Goal: Find specific page/section: Find specific page/section

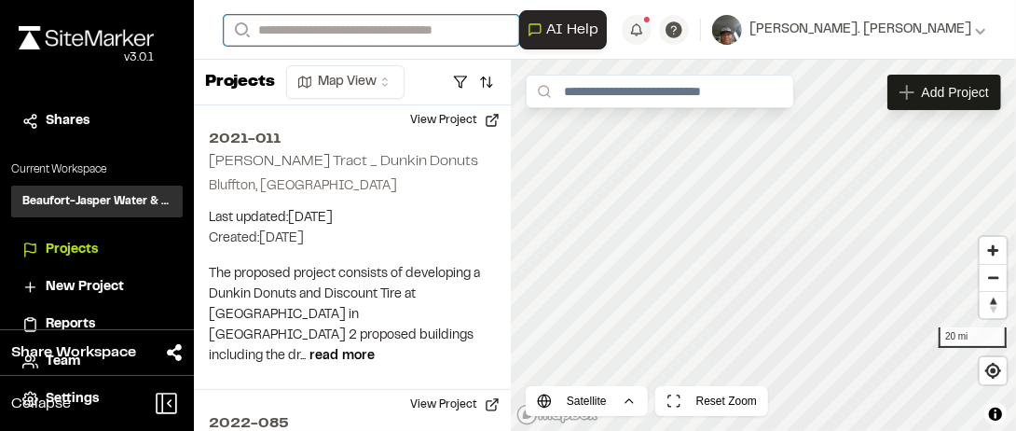
click at [289, 32] on input "Search" at bounding box center [372, 30] width 296 height 31
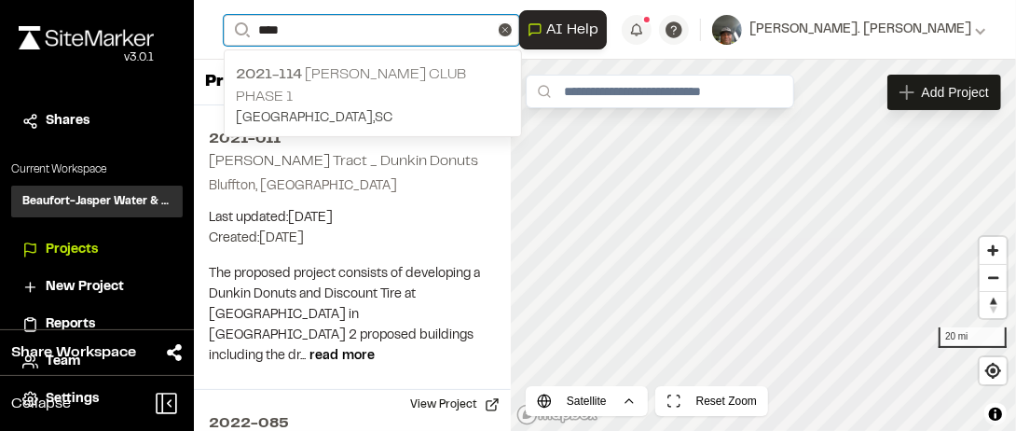
type input "****"
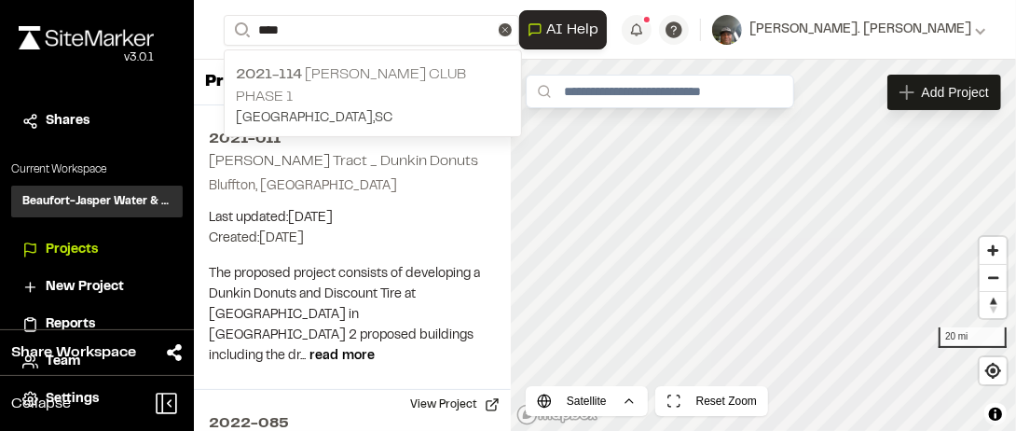
click at [398, 73] on p "2021-114 [PERSON_NAME] Club Phase 1" at bounding box center [373, 85] width 274 height 45
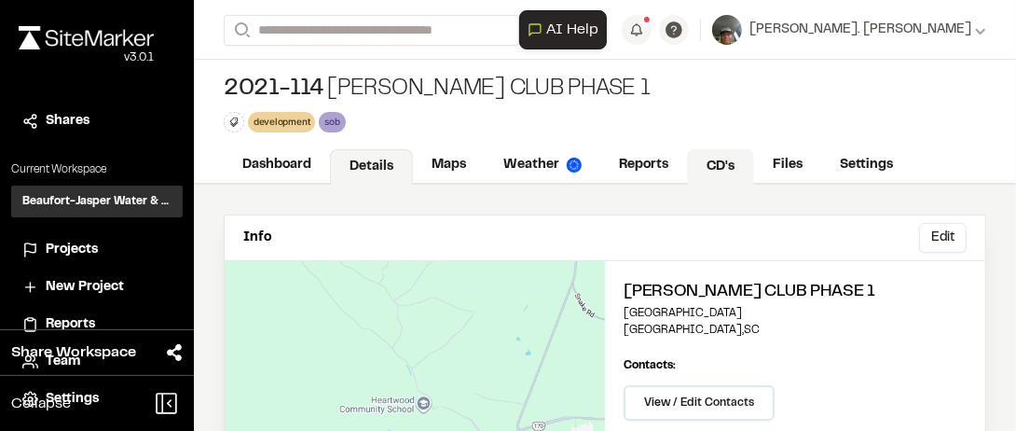
click at [718, 165] on link "CD's" at bounding box center [720, 166] width 67 height 35
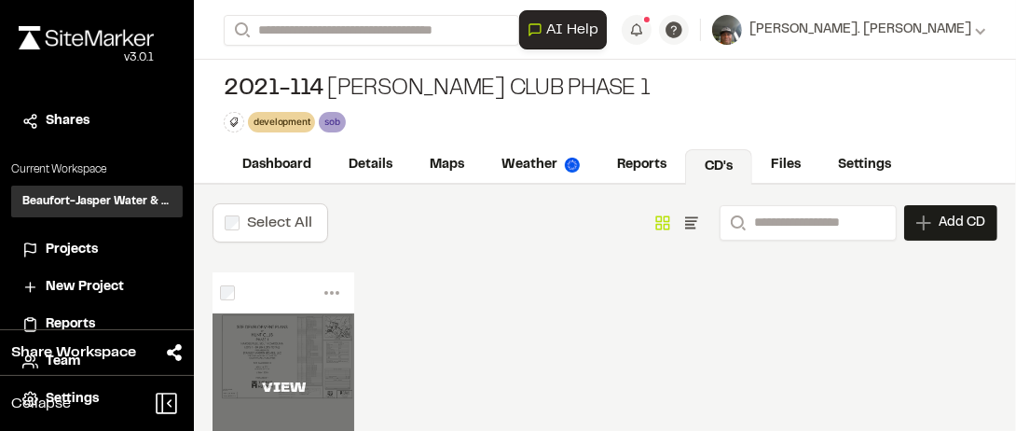
click at [298, 325] on div "VIEW" at bounding box center [284, 387] width 142 height 149
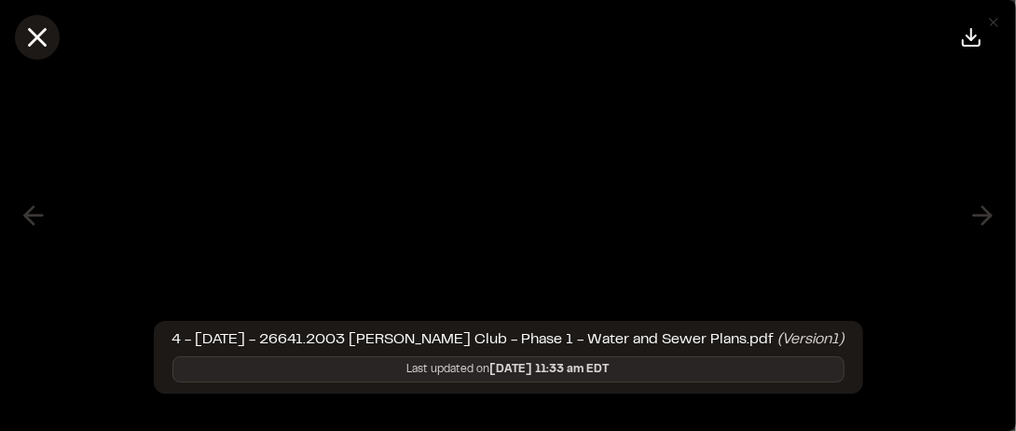
click at [38, 30] on icon at bounding box center [37, 37] width 32 height 32
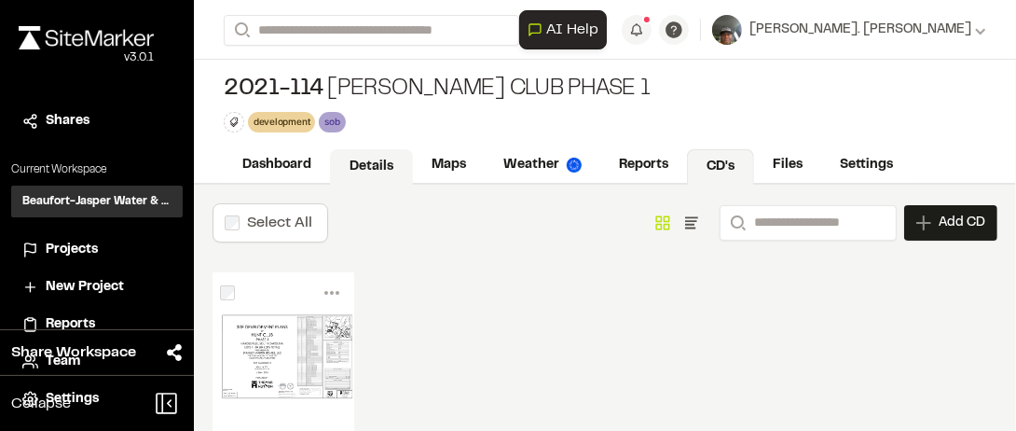
click at [385, 154] on link "Details" at bounding box center [371, 166] width 83 height 35
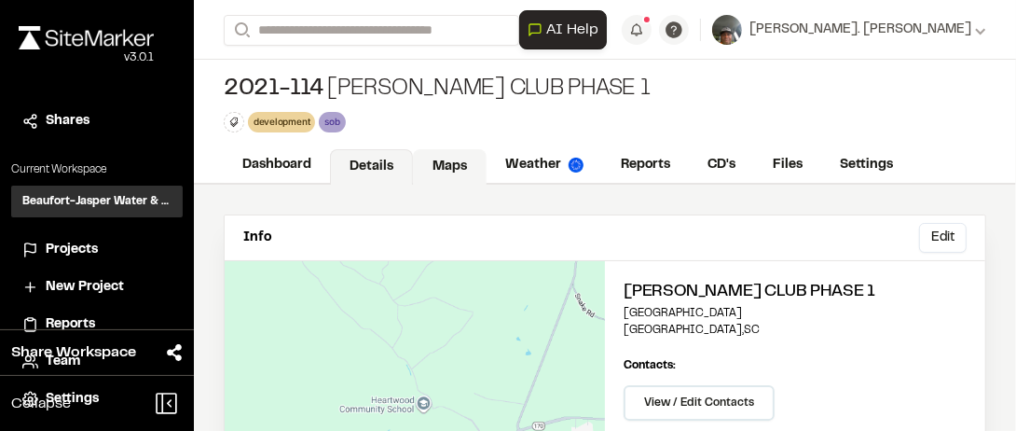
click at [440, 169] on link "Maps" at bounding box center [450, 166] width 74 height 35
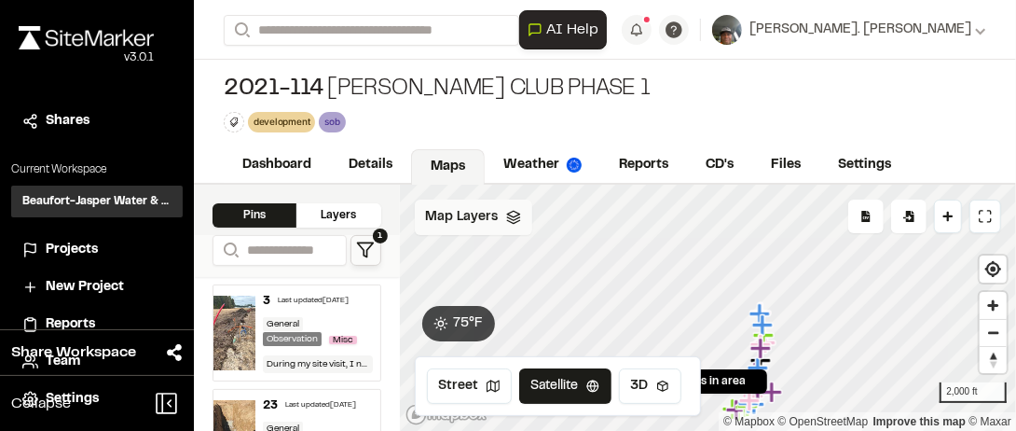
click at [489, 214] on span "Map Layers" at bounding box center [462, 217] width 73 height 21
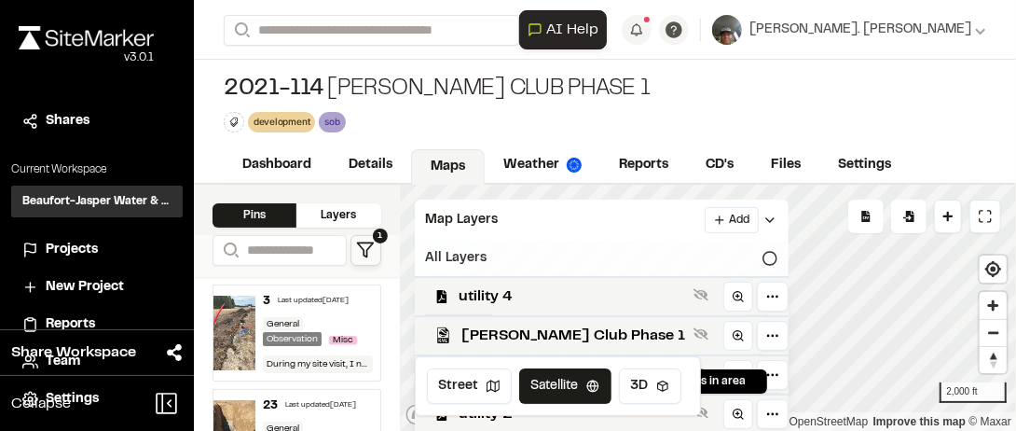
click at [763, 251] on icon at bounding box center [770, 258] width 15 height 15
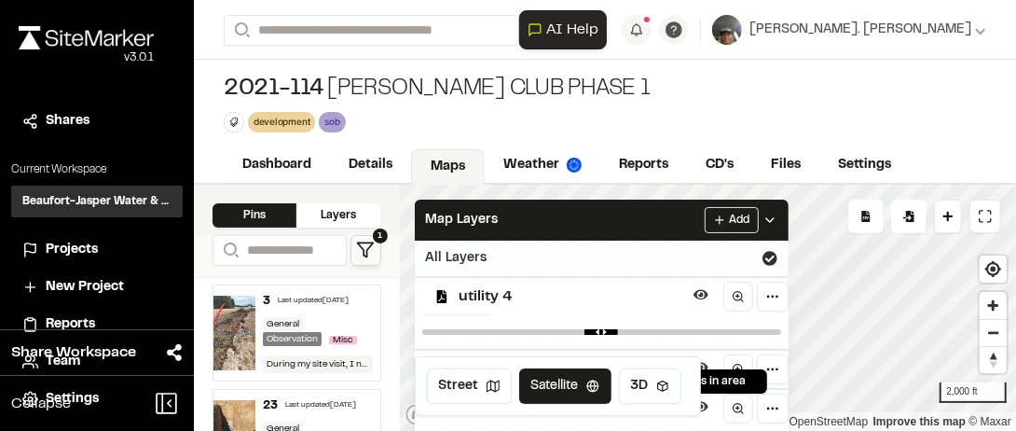
click at [519, 250] on div "All Layers" at bounding box center [602, 258] width 374 height 35
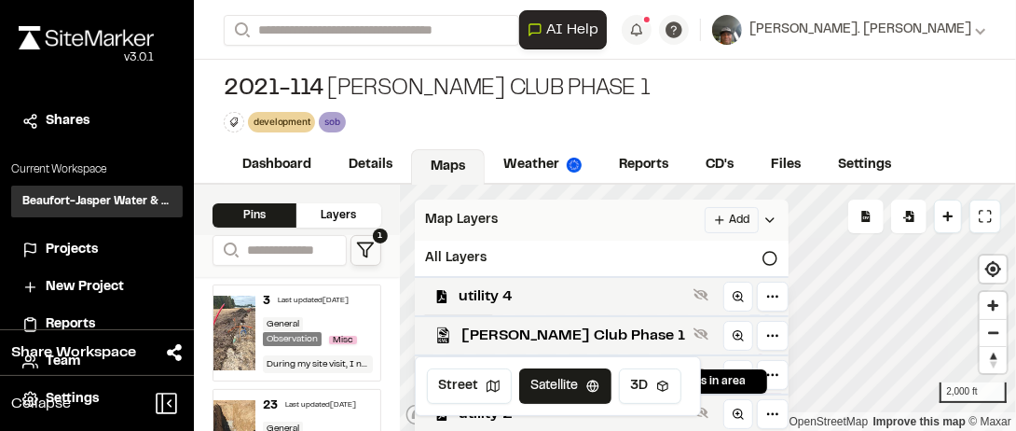
click at [530, 228] on div "Map Layers Add" at bounding box center [602, 220] width 374 height 41
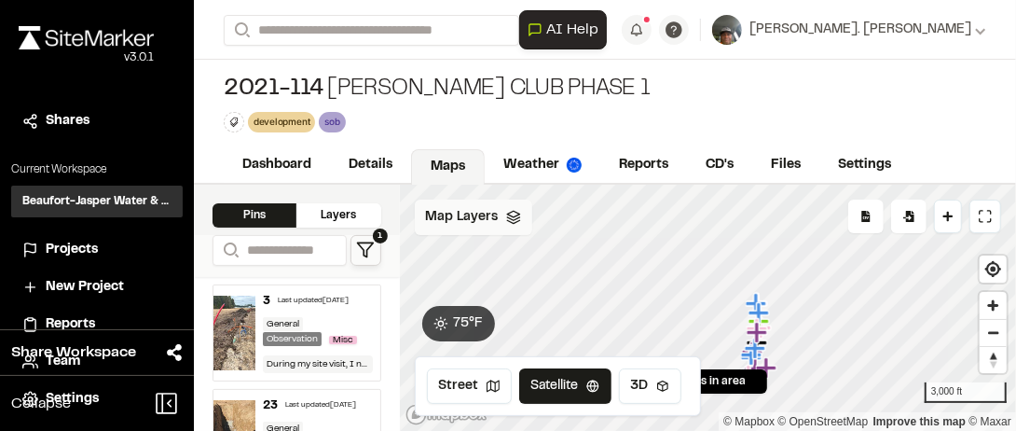
click at [484, 218] on span "Map Layers" at bounding box center [462, 217] width 73 height 21
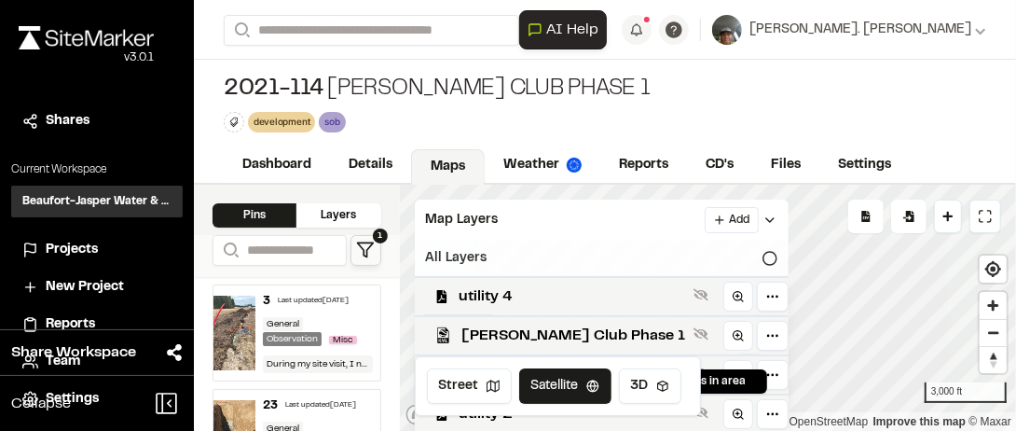
click at [684, 255] on div "All Layers" at bounding box center [602, 258] width 374 height 35
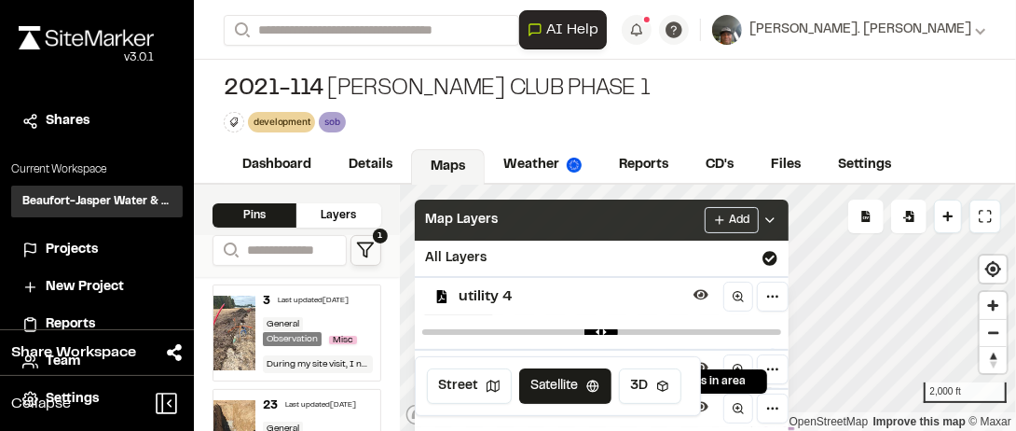
click at [453, 214] on span "Map Layers" at bounding box center [462, 220] width 73 height 21
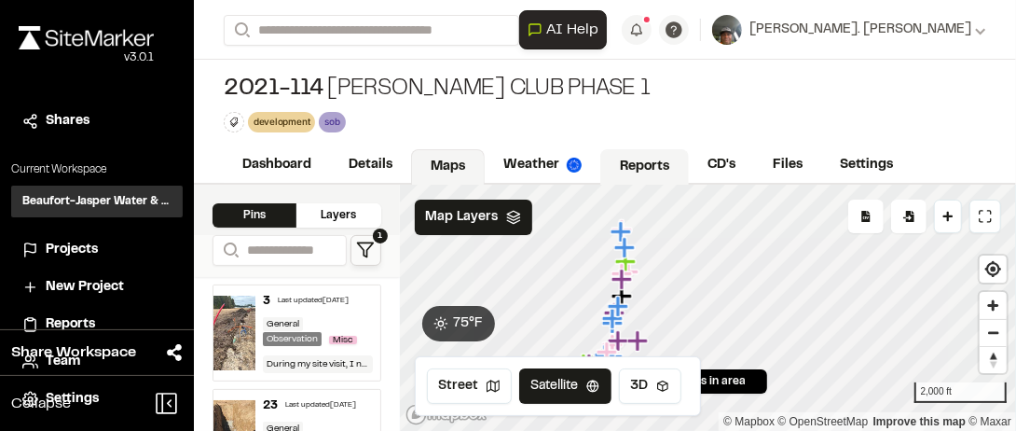
click at [670, 180] on div "**********" at bounding box center [605, 215] width 822 height 431
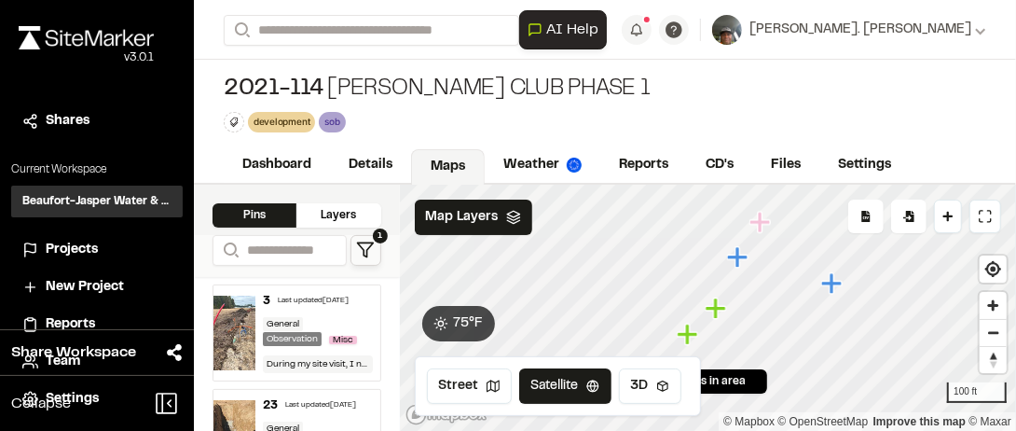
click at [621, 358] on div "Click to Drop Pin 23 pins in area Export Pins Available Datums Datums Apply Con…" at bounding box center [708, 308] width 617 height 246
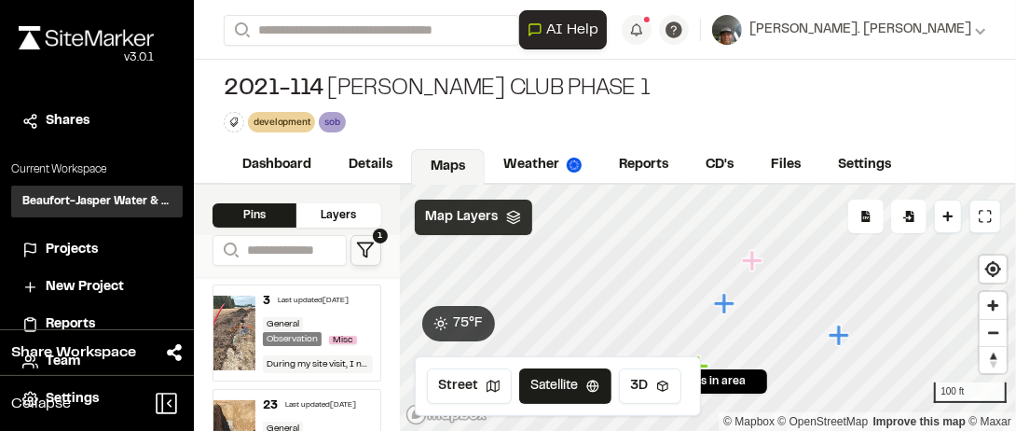
click at [515, 228] on div "Map Layers" at bounding box center [473, 217] width 117 height 35
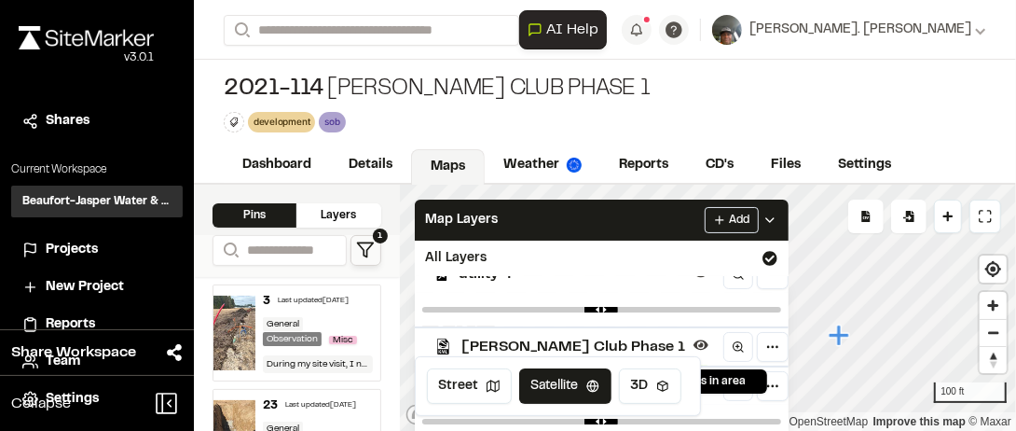
scroll to position [33, 0]
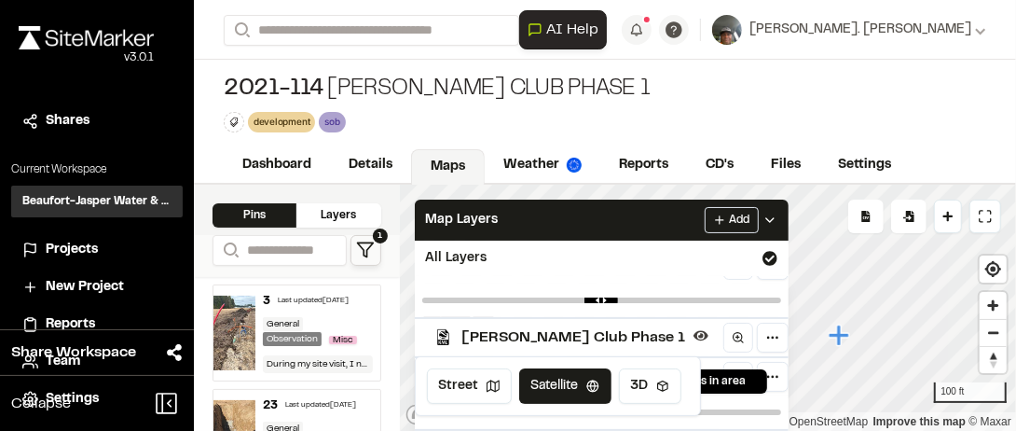
click at [746, 120] on div "2021-114 [PERSON_NAME] Club Phase 1 development Delete Rename Edit Color Delete…" at bounding box center [605, 104] width 822 height 88
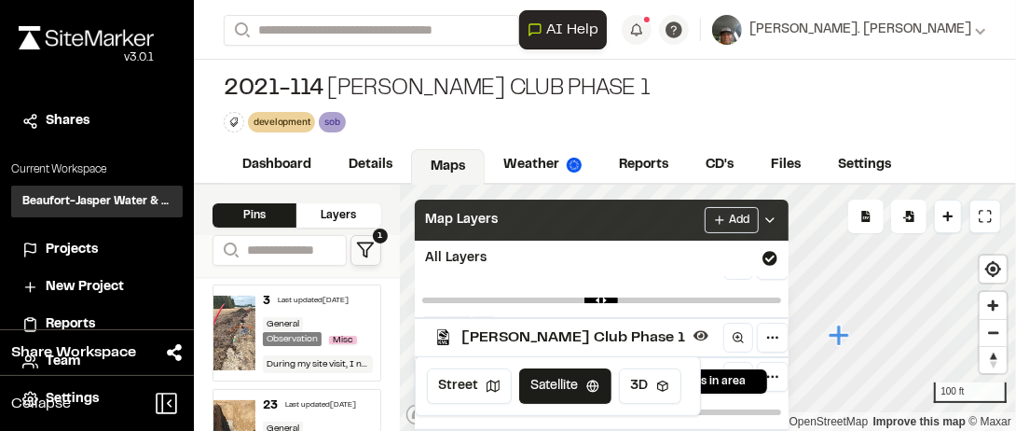
click at [575, 220] on div "Map Layers Add" at bounding box center [602, 220] width 374 height 41
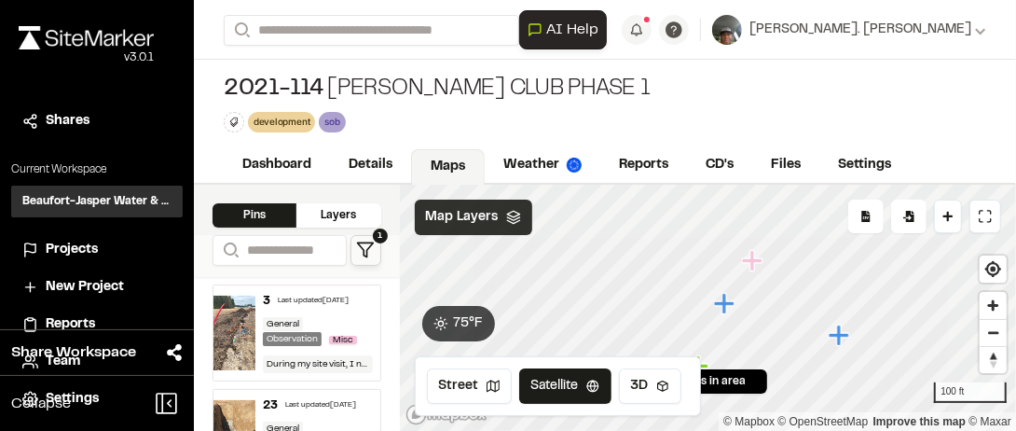
scroll to position [0, 0]
click at [1015, 236] on html "Close sidebar v 3.0.1 Shares Current Workspace Beaufort-Jasper Water & Sewer Au…" at bounding box center [508, 215] width 1016 height 431
click at [943, 218] on div "Click to Drop Pin 23 pins in area Export Pins Available Datums Datums Apply Con…" at bounding box center [708, 308] width 617 height 246
